Goal: Ask a question

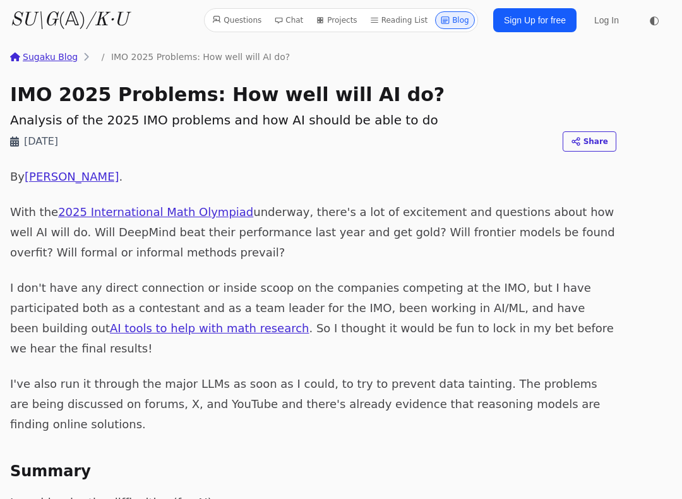
click at [296, 23] on link "Chat" at bounding box center [288, 20] width 39 height 18
click at [229, 12] on link "Questions" at bounding box center [236, 20] width 59 height 18
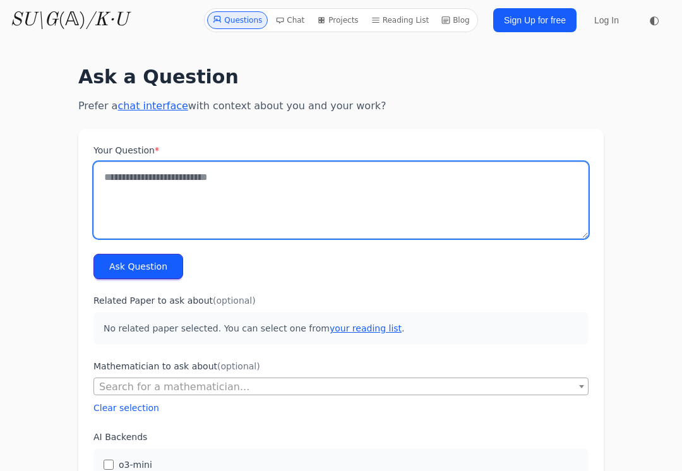
click at [141, 181] on textarea "Your Question *" at bounding box center [340, 200] width 495 height 77
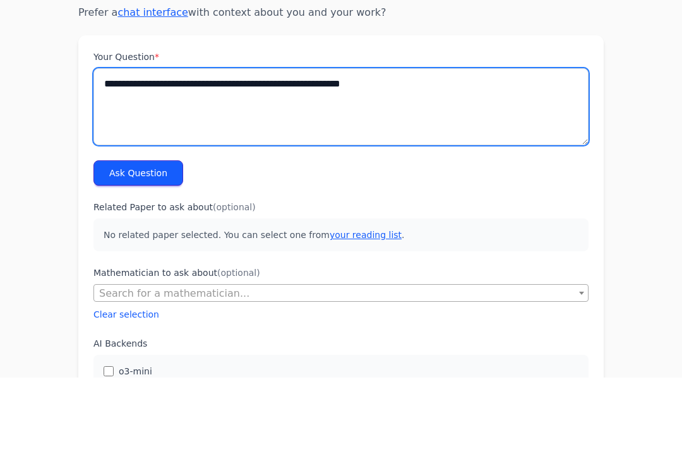
type textarea "**********"
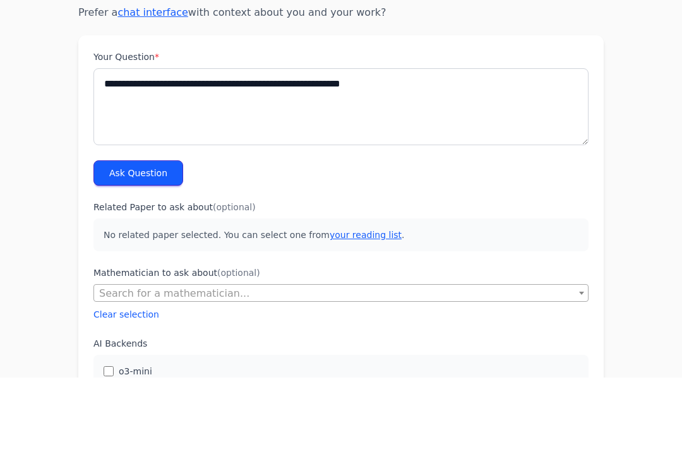
click at [140, 254] on button "Ask Question" at bounding box center [138, 266] width 90 height 25
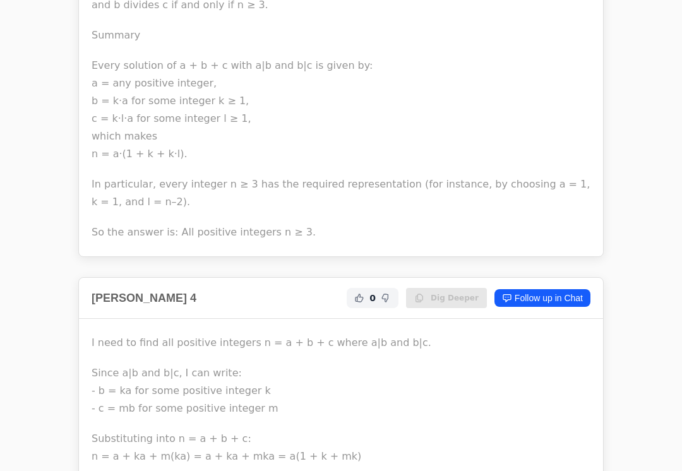
scroll to position [3872, 0]
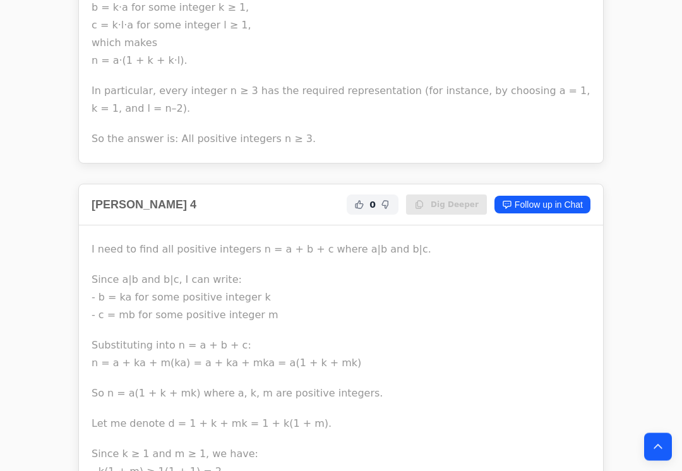
scroll to position [3610, 0]
